Goal: Task Accomplishment & Management: Manage account settings

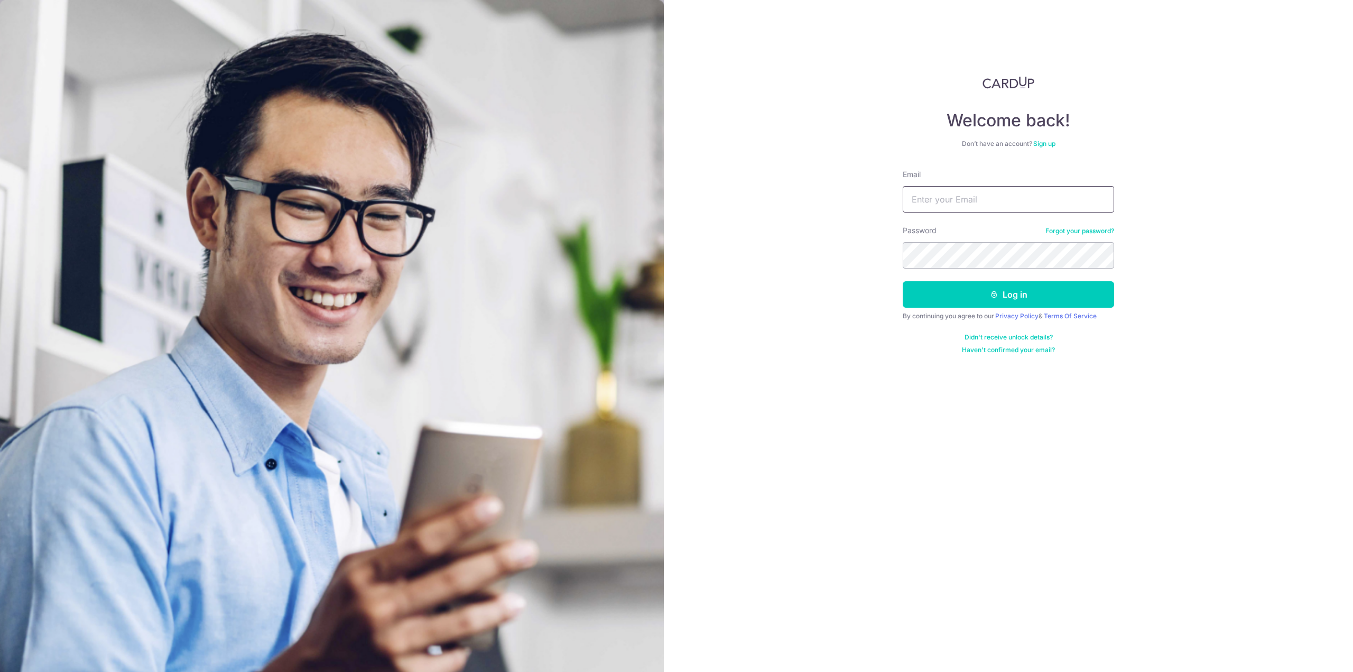
click at [996, 201] on input "Email" at bounding box center [1008, 199] width 211 height 26
type input "[EMAIL_ADDRESS][DOMAIN_NAME]"
click at [598, 125] on img at bounding box center [332, 472] width 664 height 944
click at [903, 281] on button "Log in" at bounding box center [1008, 294] width 211 height 26
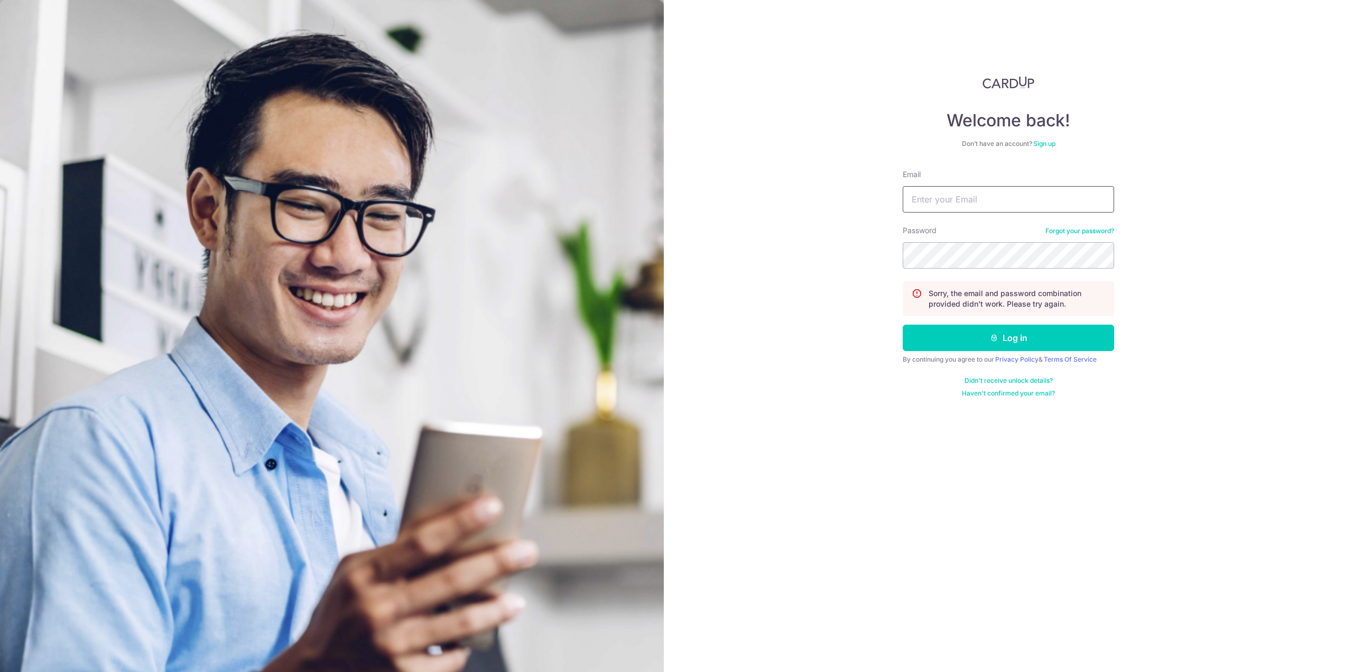
click at [973, 203] on input "Email" at bounding box center [1008, 199] width 211 height 26
type input "[EMAIL_ADDRESS][DOMAIN_NAME]"
click at [903, 324] on button "Log in" at bounding box center [1008, 337] width 211 height 26
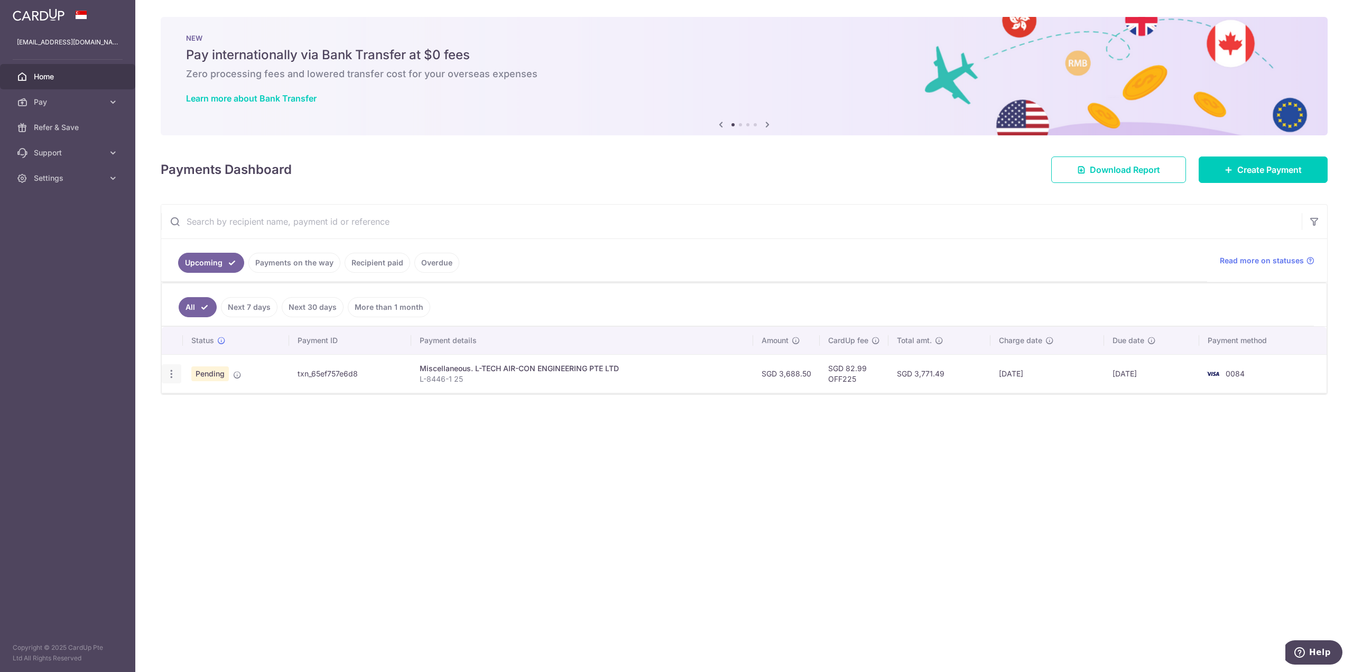
click at [171, 372] on icon "button" at bounding box center [171, 373] width 11 height 11
click at [224, 405] on span "Update payment" at bounding box center [228, 402] width 72 height 13
click at [178, 379] on div "Update payment Cancel payment Upload doc" at bounding box center [172, 374] width 20 height 20
click at [171, 377] on icon "button" at bounding box center [171, 373] width 11 height 11
click at [205, 453] on span "Upload doc" at bounding box center [228, 454] width 72 height 13
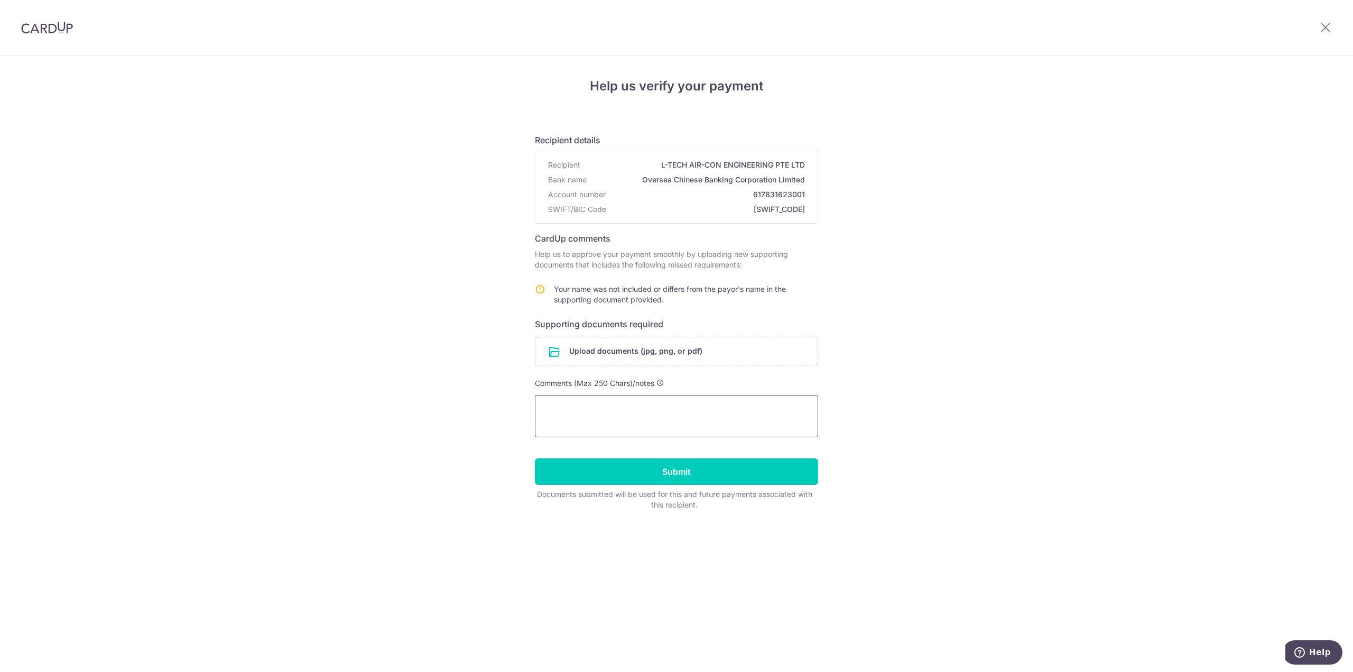
click at [618, 412] on textarea at bounding box center [676, 416] width 283 height 42
click at [688, 350] on input "file" at bounding box center [676, 350] width 282 height 27
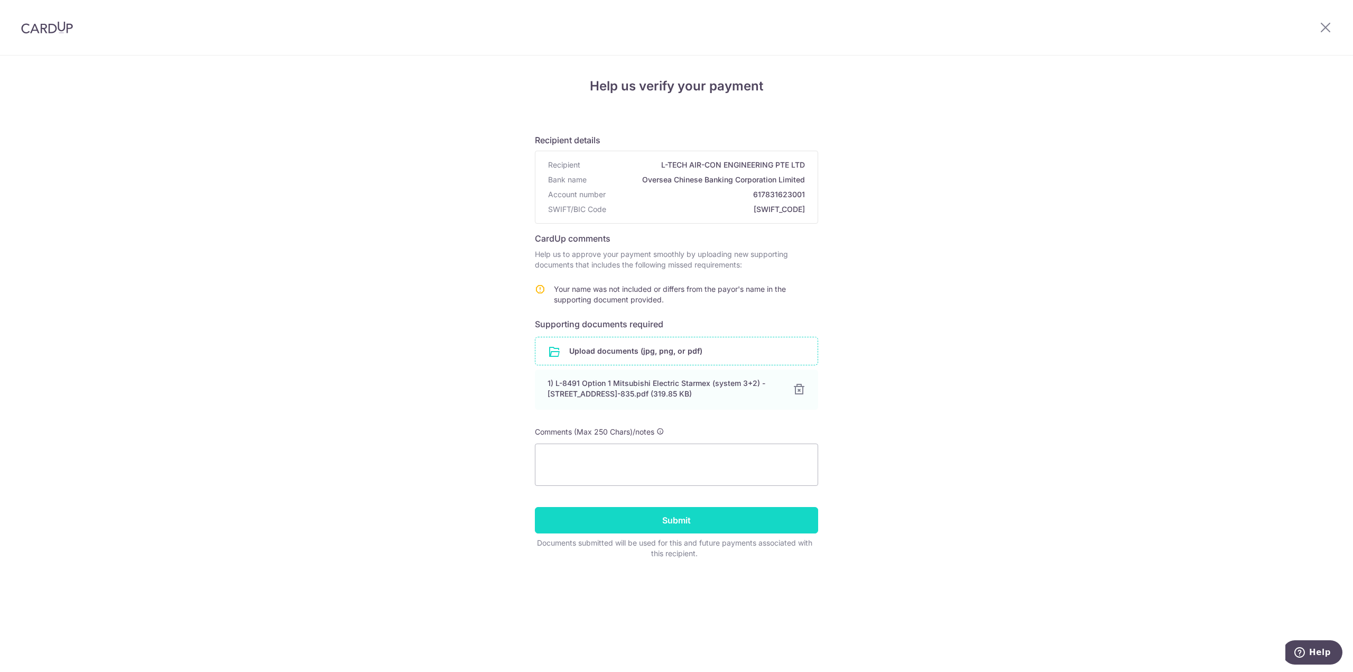
click at [675, 524] on input "Submit" at bounding box center [676, 520] width 283 height 26
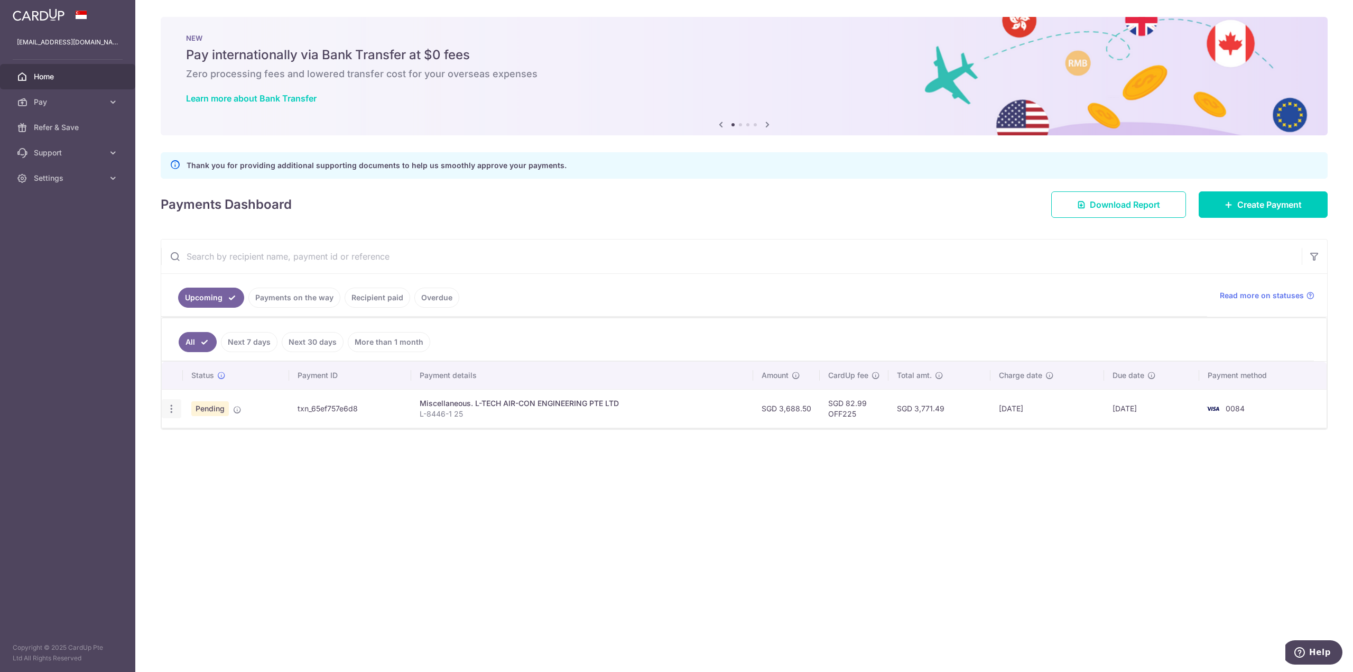
click at [175, 412] on icon "button" at bounding box center [171, 408] width 11 height 11
click at [619, 518] on div "Status Payment ID Payment details Amount CardUp fee Total amt. Charge date Due …" at bounding box center [744, 440] width 1165 height 158
click at [173, 411] on icon "button" at bounding box center [171, 408] width 11 height 11
click at [219, 439] on span "Update payment" at bounding box center [228, 437] width 72 height 13
radio input "true"
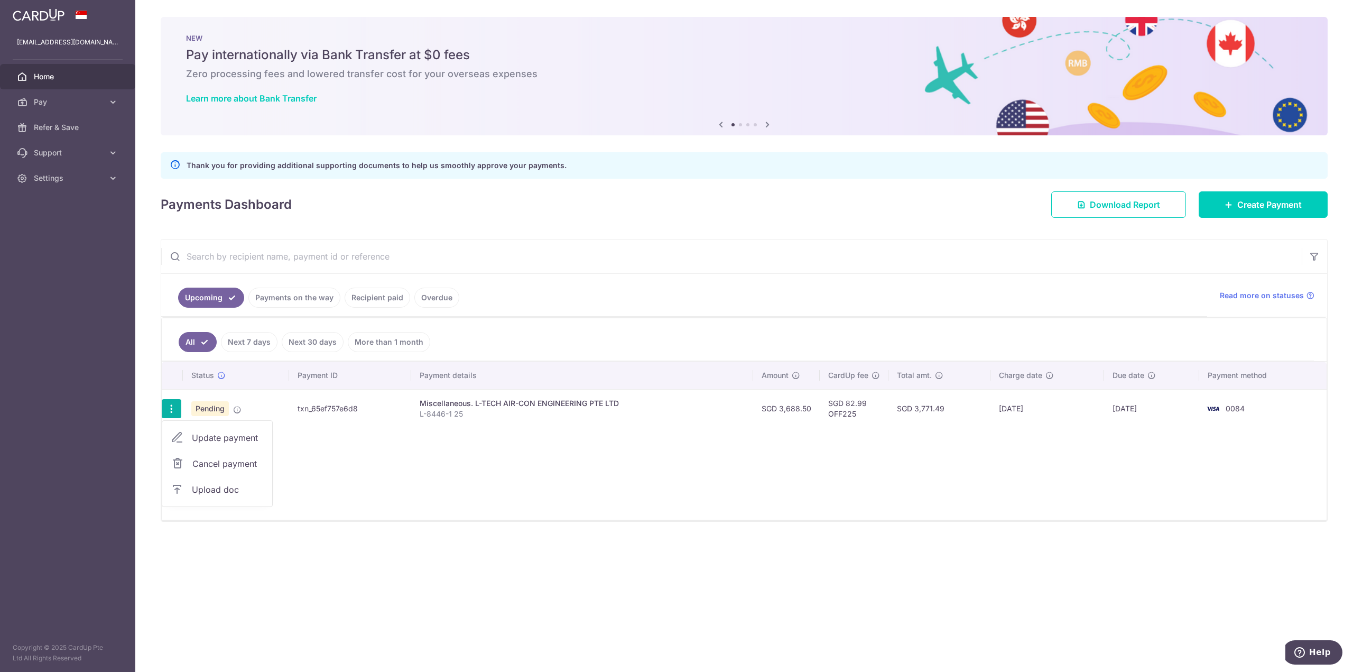
type input "3,688.50"
type input "[DATE]"
type input "L-8446-1 25"
type input "OFF225"
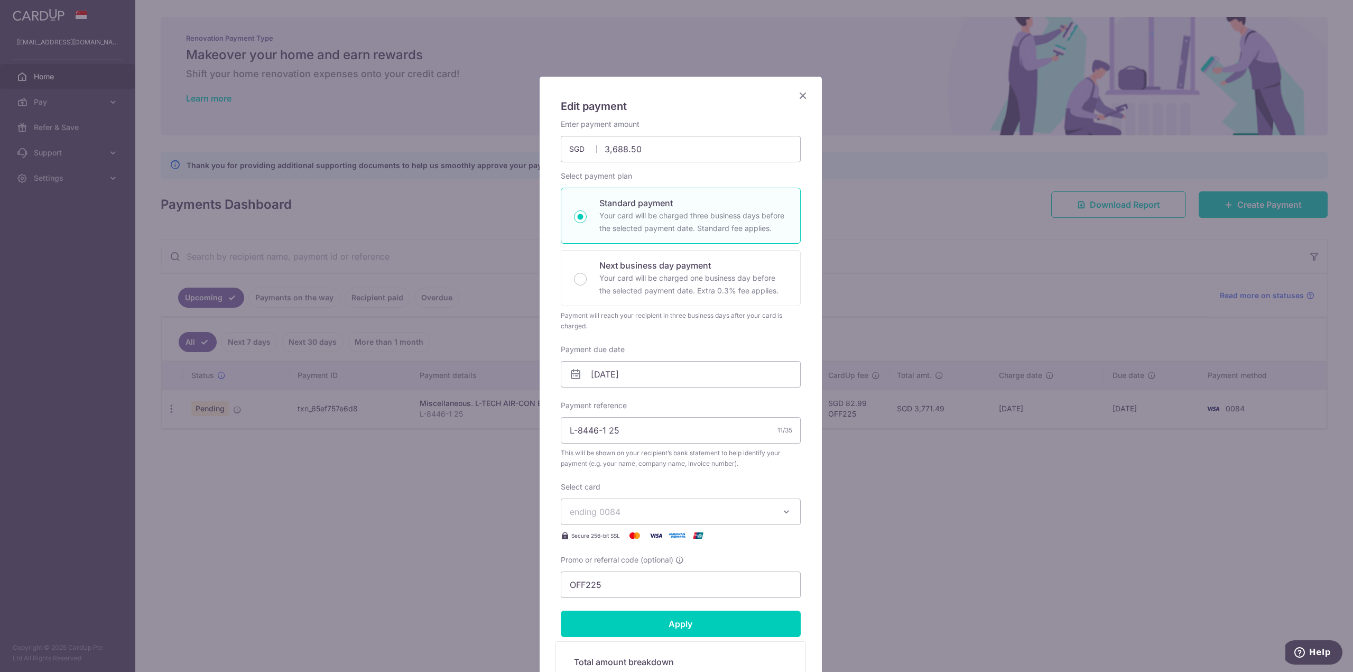
click at [801, 95] on icon "Close" at bounding box center [802, 95] width 13 height 13
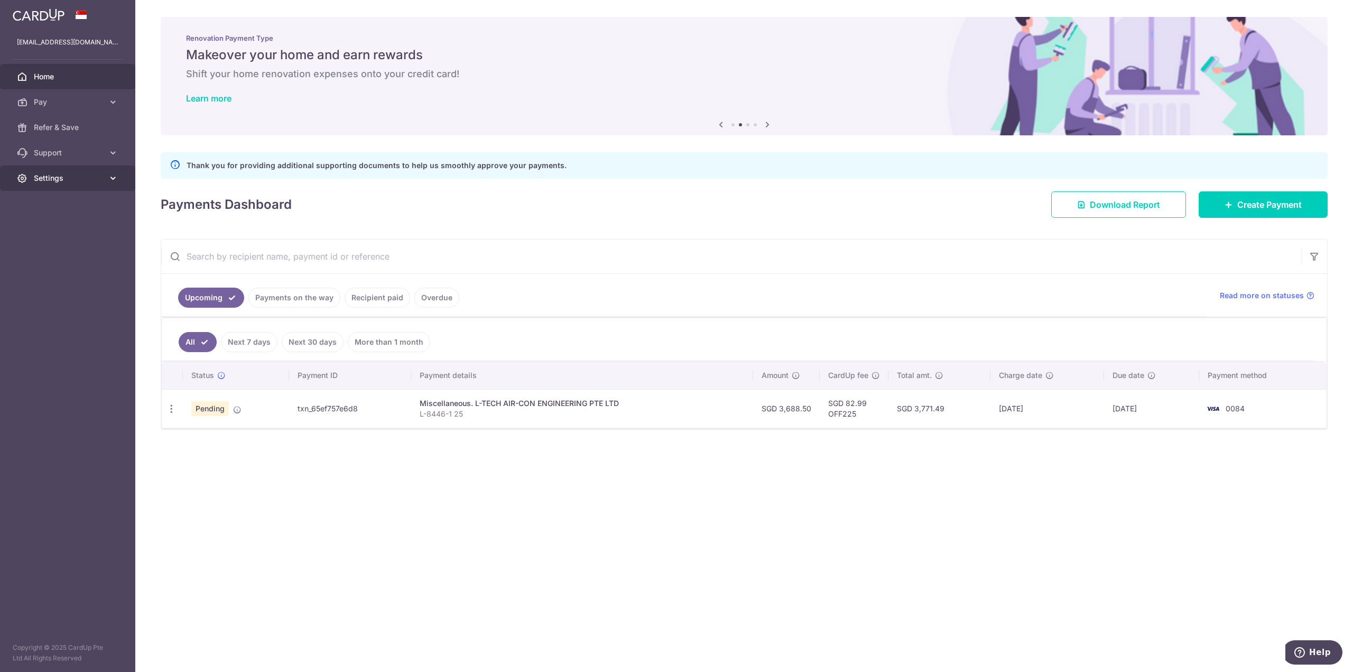
click at [73, 174] on span "Settings" at bounding box center [69, 178] width 70 height 11
click at [57, 229] on span "Logout" at bounding box center [69, 229] width 70 height 11
